Goal: Find specific page/section: Find specific page/section

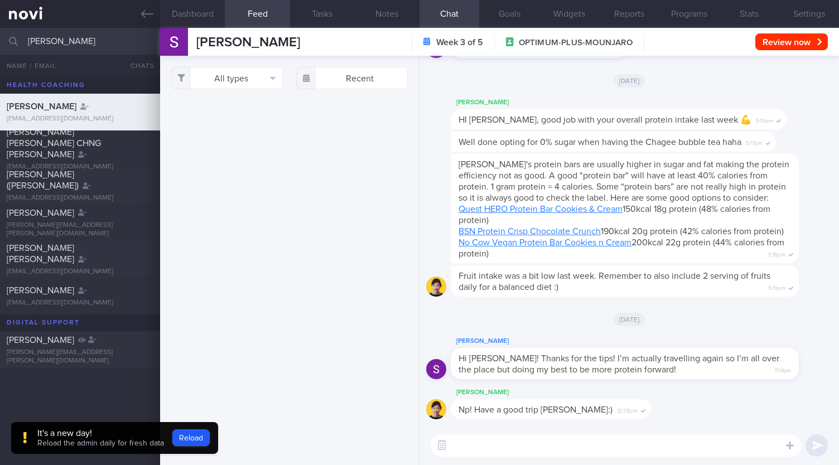
select select "8"
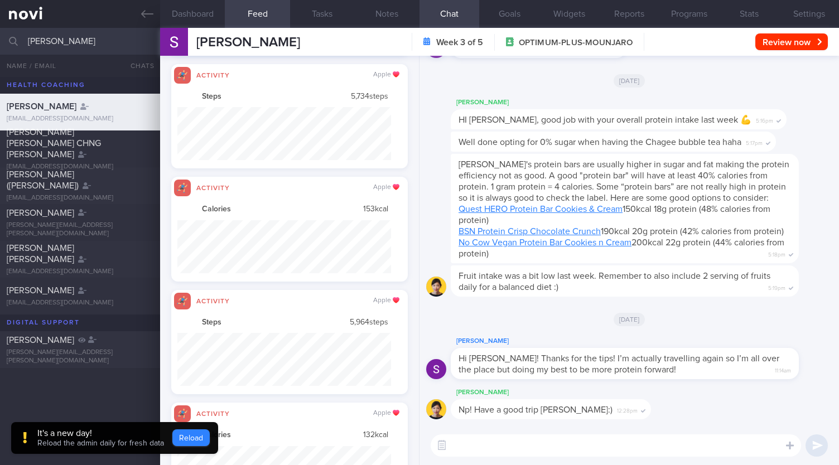
click at [172, 440] on button "Reload" at bounding box center [190, 437] width 37 height 17
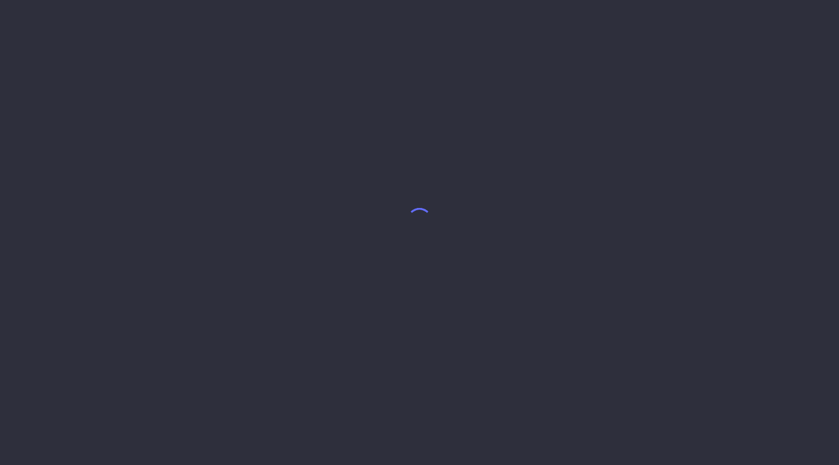
select select "8"
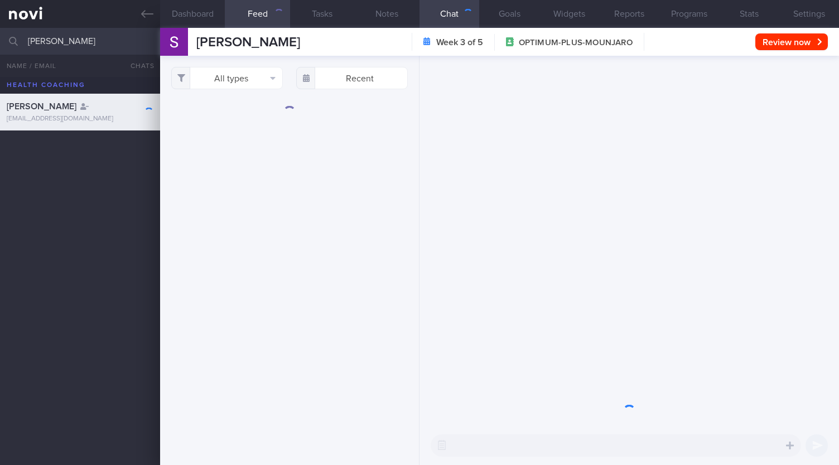
drag, startPoint x: 69, startPoint y: 45, endPoint x: 0, endPoint y: 32, distance: 69.7
click at [0, 32] on input "[PERSON_NAME]" at bounding box center [419, 41] width 839 height 27
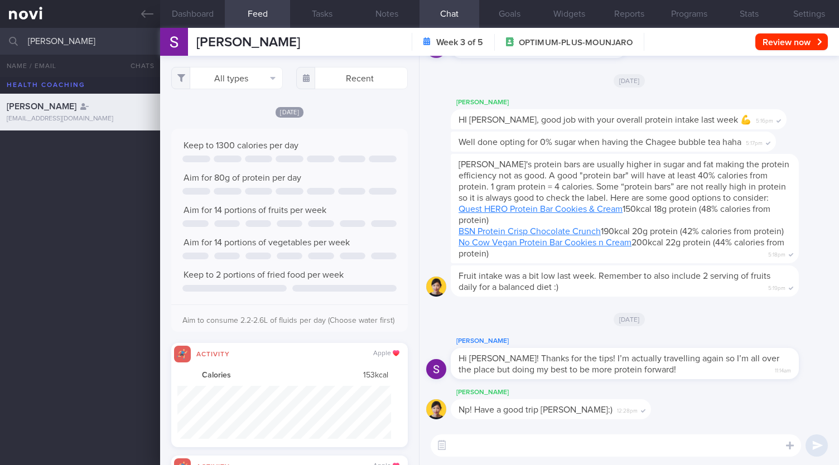
click at [76, 226] on div "[PERSON_NAME] [EMAIL_ADDRESS][DOMAIN_NAME]" at bounding box center [419, 271] width 839 height 388
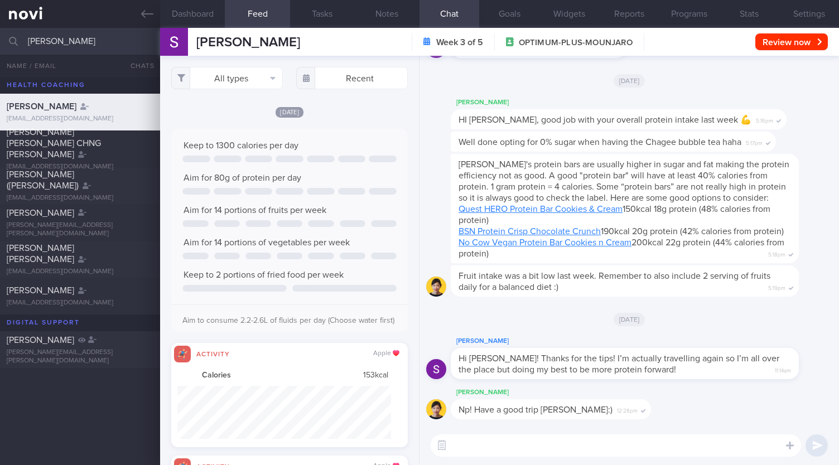
click at [0, 0] on html "You are offline! Some functionality will be unavailable Patients New Users Coac…" at bounding box center [419, 232] width 839 height 465
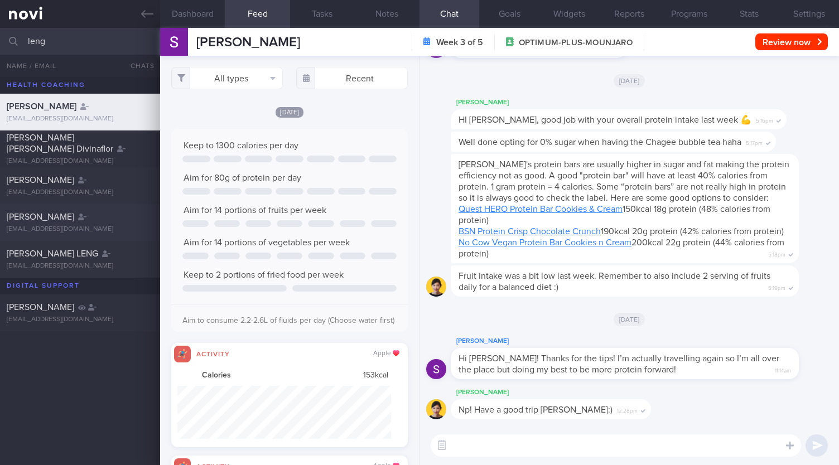
type input "leng"
click at [120, 219] on div "[PERSON_NAME]" at bounding box center [79, 216] width 144 height 11
